Goal: Check status: Check status

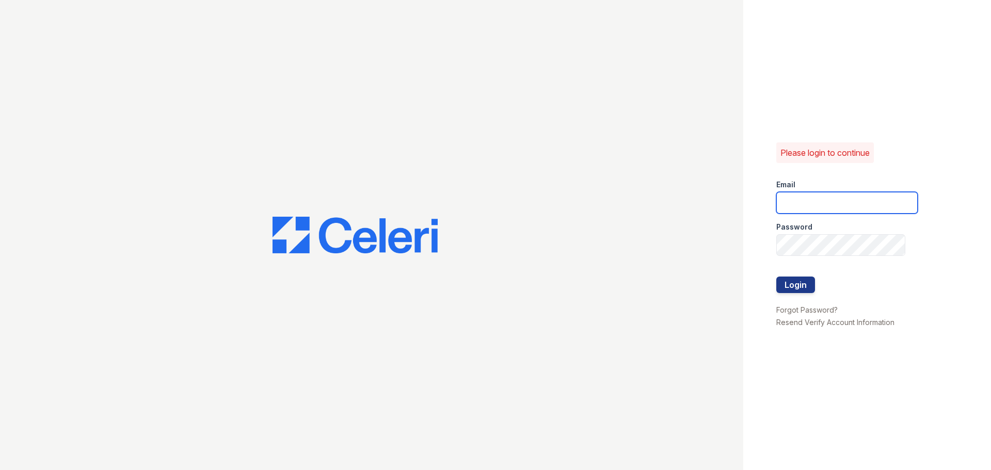
type input "[EMAIL_ADDRESS][DOMAIN_NAME]"
click at [816, 282] on form "Email [EMAIL_ADDRESS][DOMAIN_NAME] Password Login" at bounding box center [846, 237] width 141 height 132
click at [814, 283] on button "Login" at bounding box center [795, 285] width 39 height 17
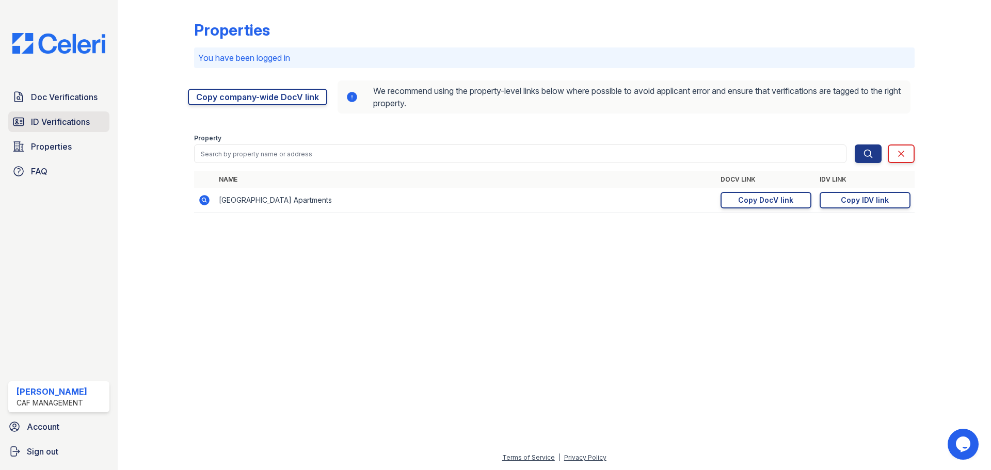
click at [61, 121] on span "ID Verifications" at bounding box center [60, 122] width 59 height 12
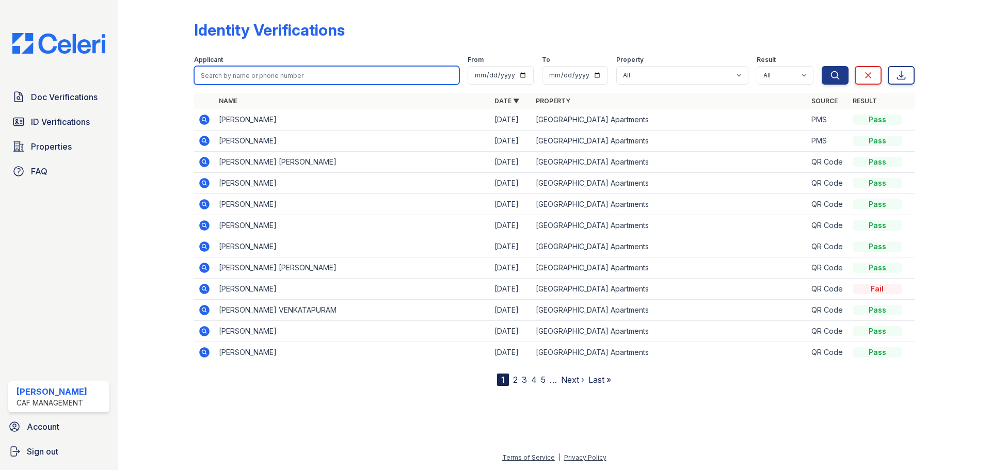
click at [273, 80] on input "search" at bounding box center [326, 75] width 265 height 19
type input "Blaydes"
click at [822, 66] on button "Search" at bounding box center [835, 75] width 27 height 19
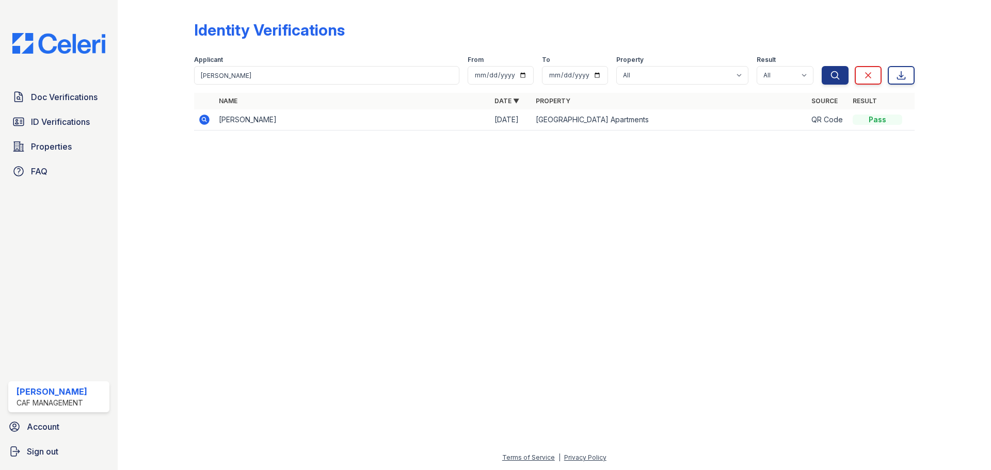
click at [206, 117] on icon at bounding box center [204, 120] width 10 height 10
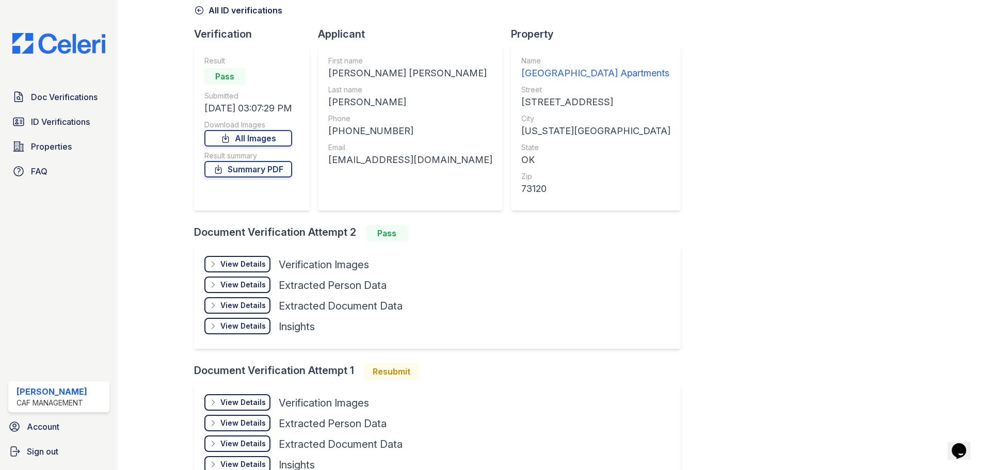
scroll to position [116, 0]
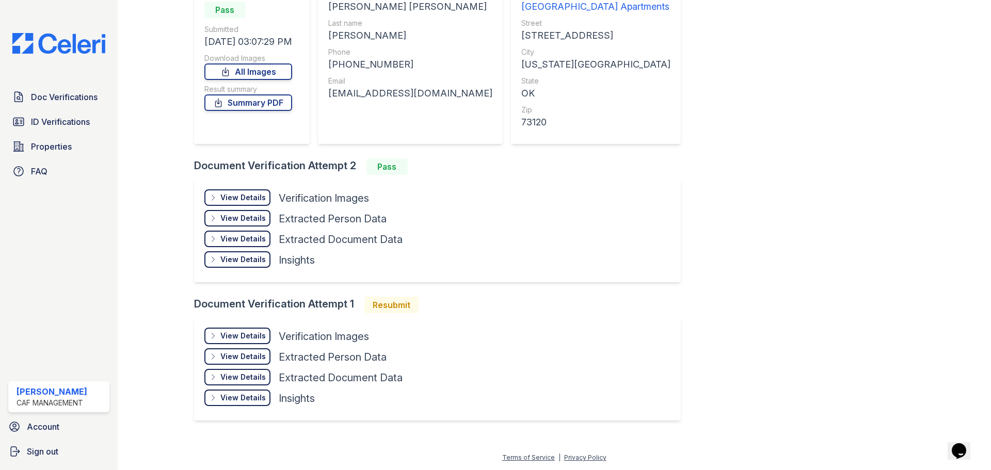
click at [263, 336] on div "View Details" at bounding box center [242, 336] width 45 height 10
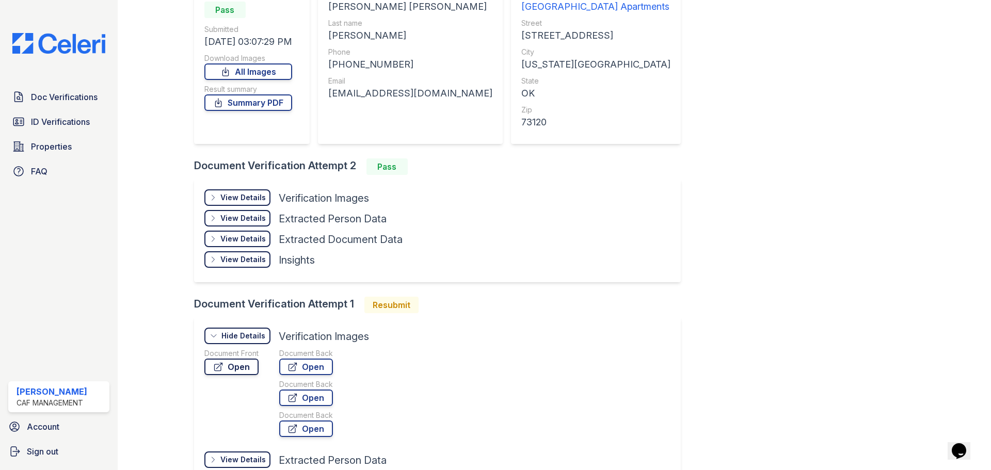
click at [236, 367] on link "Open" at bounding box center [231, 367] width 54 height 17
